Goal: Task Accomplishment & Management: Manage account settings

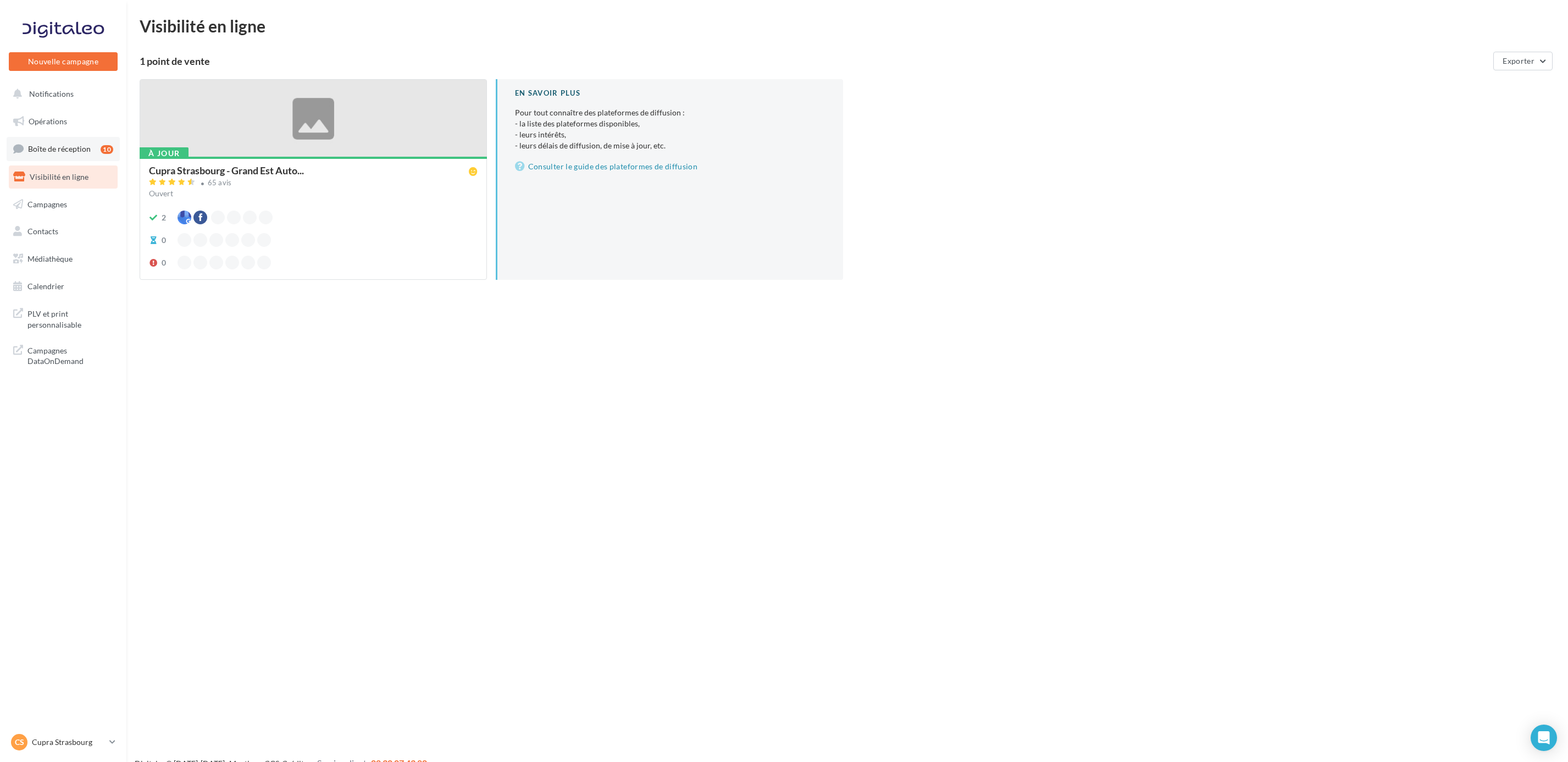
click at [40, 146] on span "Boîte de réception" at bounding box center [59, 148] width 62 height 9
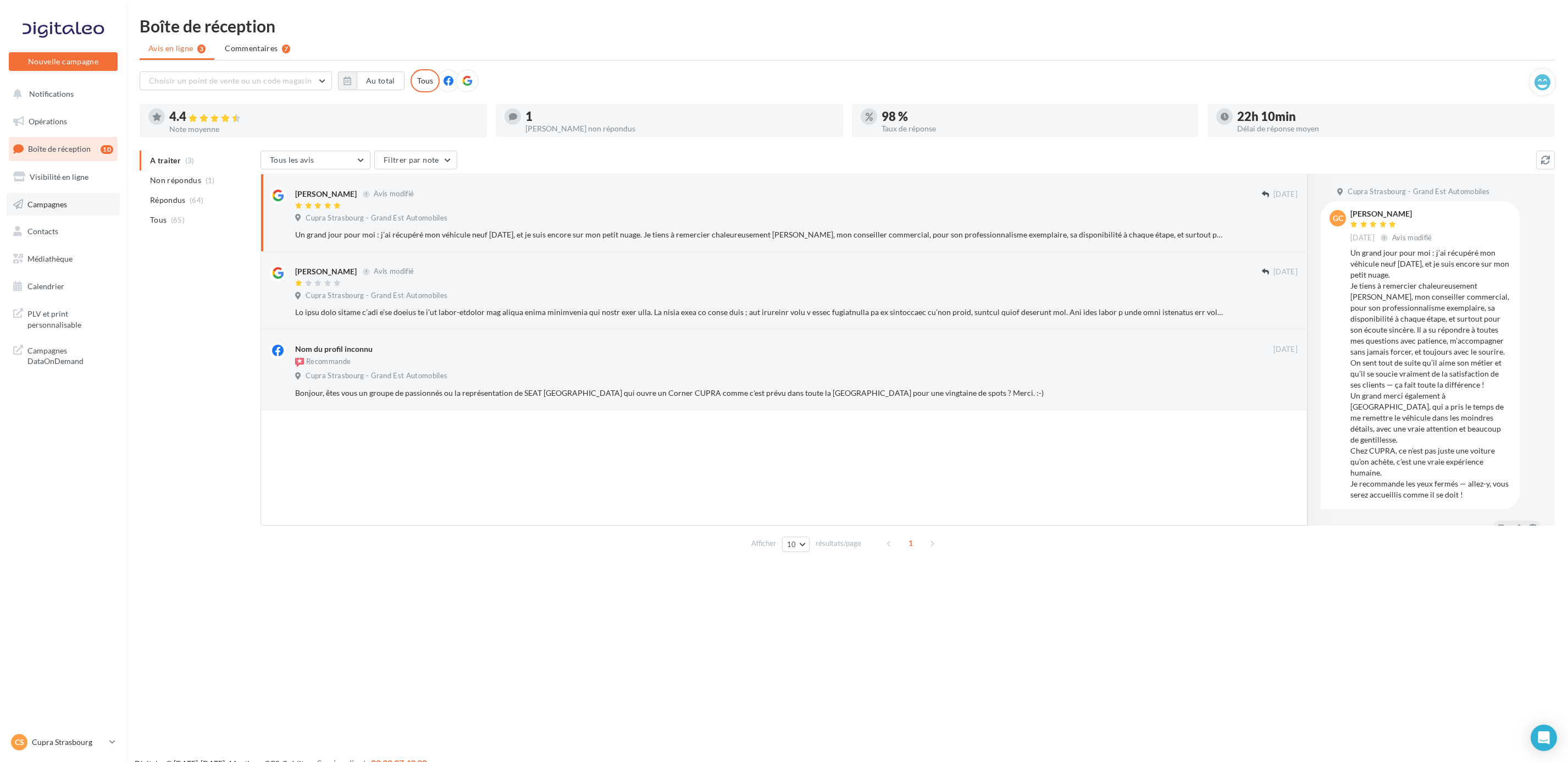
click at [56, 210] on link "Campagnes" at bounding box center [63, 204] width 113 height 23
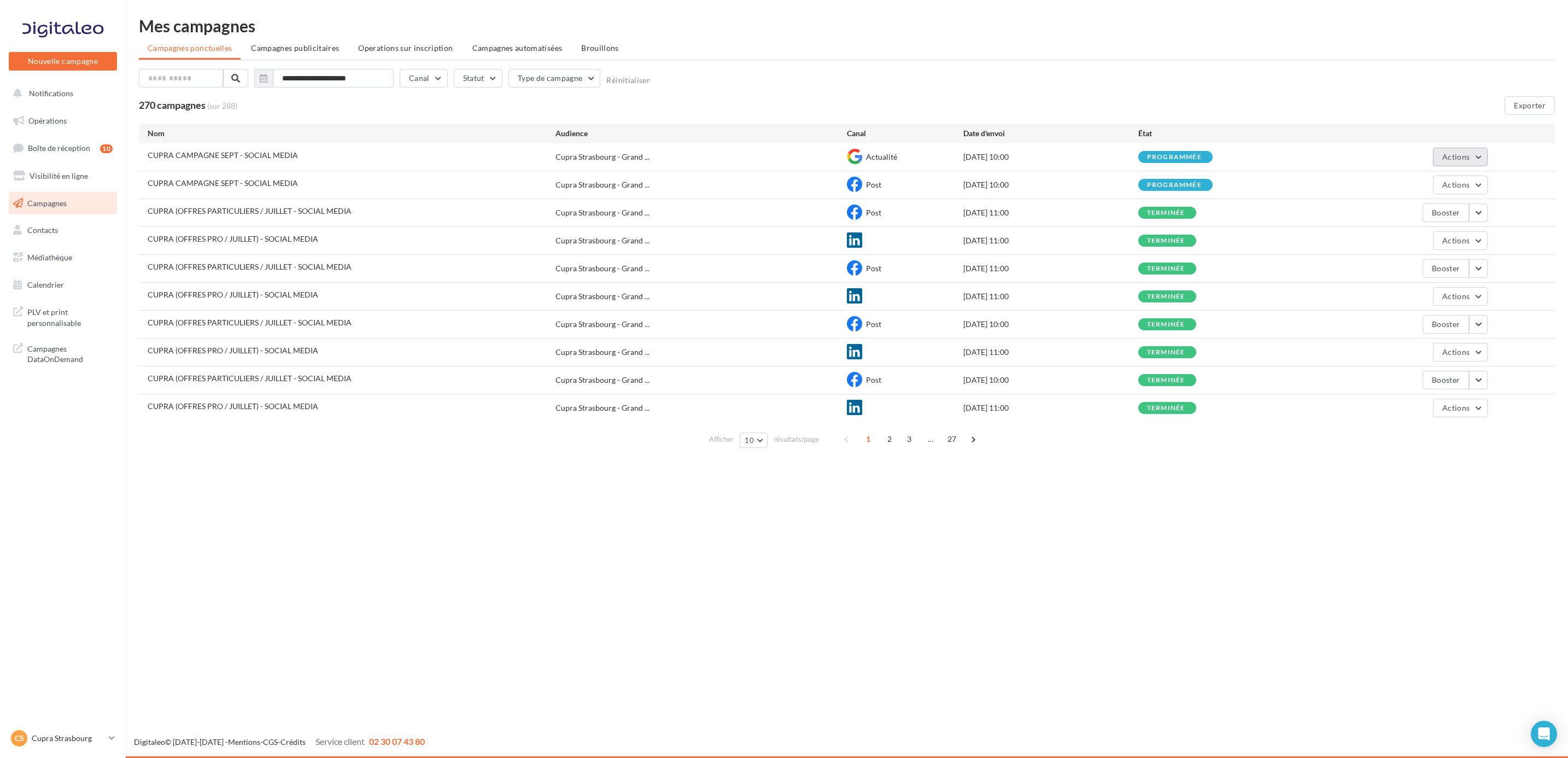
click at [1458, 156] on span "Actions" at bounding box center [1456, 156] width 28 height 9
click at [1462, 174] on div "CUPRA CAMPAGNE SEPT - SOCIAL MEDIA Cupra [GEOGRAPHIC_DATA] - Grand ... Post [DA…" at bounding box center [846, 185] width 1416 height 28
click at [1475, 199] on div "CUPRA (OFFRES PARTICULIERS / JUILLET - SOCIAL MEDIA Cupra [GEOGRAPHIC_DATA] - G…" at bounding box center [846, 213] width 1416 height 28
click at [1466, 194] on button "Actions" at bounding box center [1459, 185] width 55 height 19
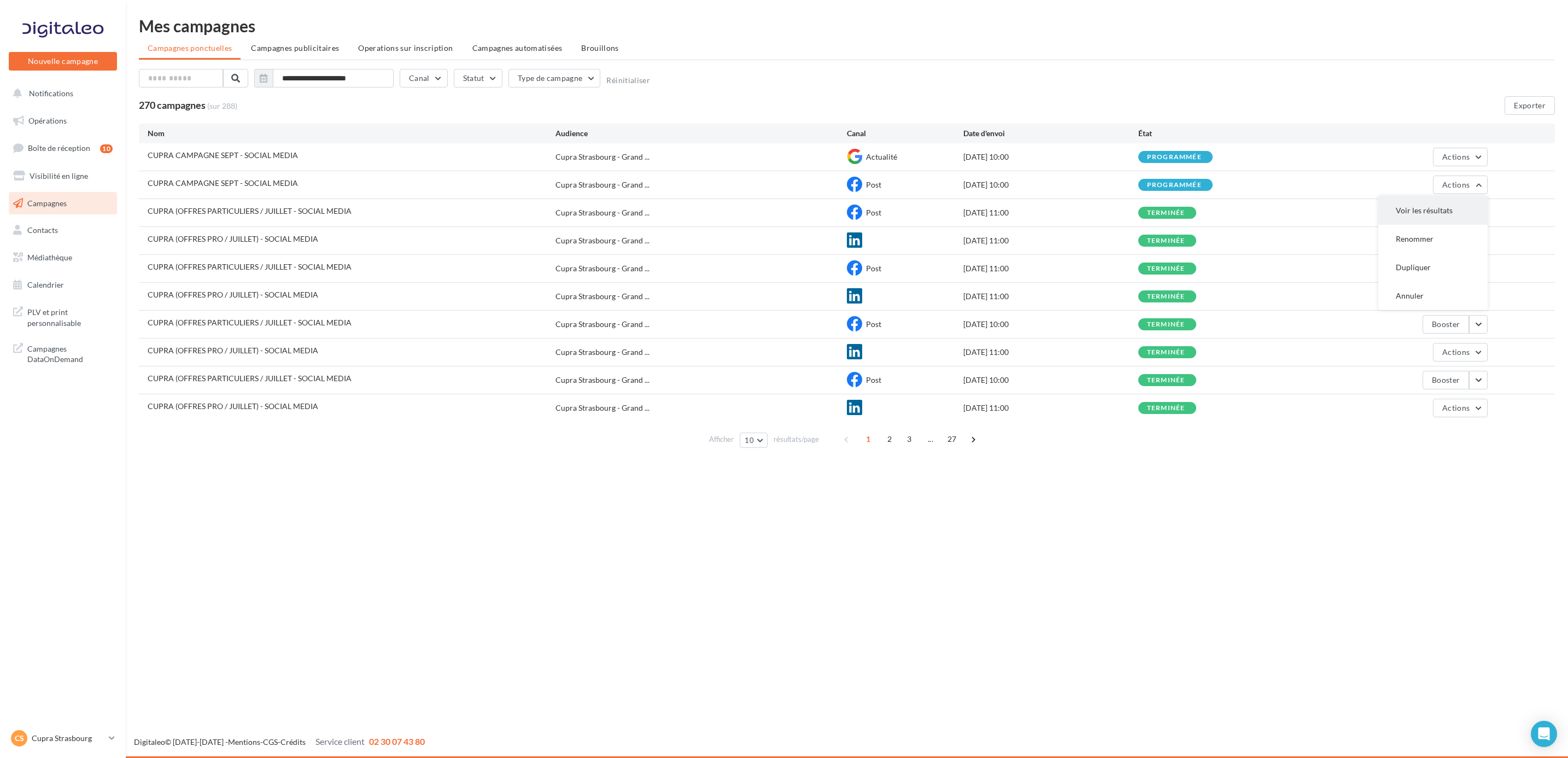
click at [1416, 210] on button "Voir les résultats" at bounding box center [1433, 210] width 109 height 28
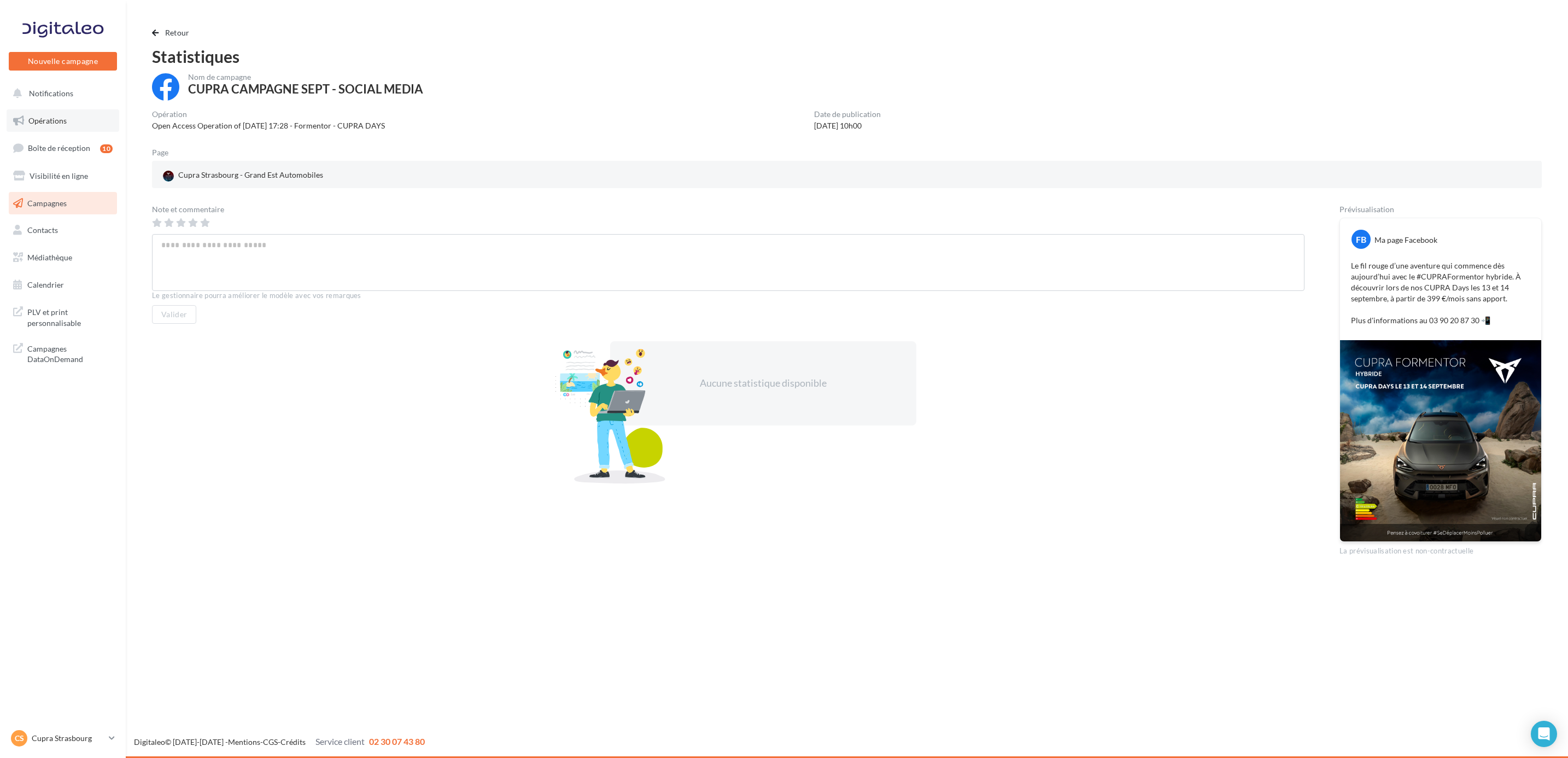
click at [66, 126] on link "Opérations" at bounding box center [63, 120] width 113 height 23
